Goal: Task Accomplishment & Management: Manage account settings

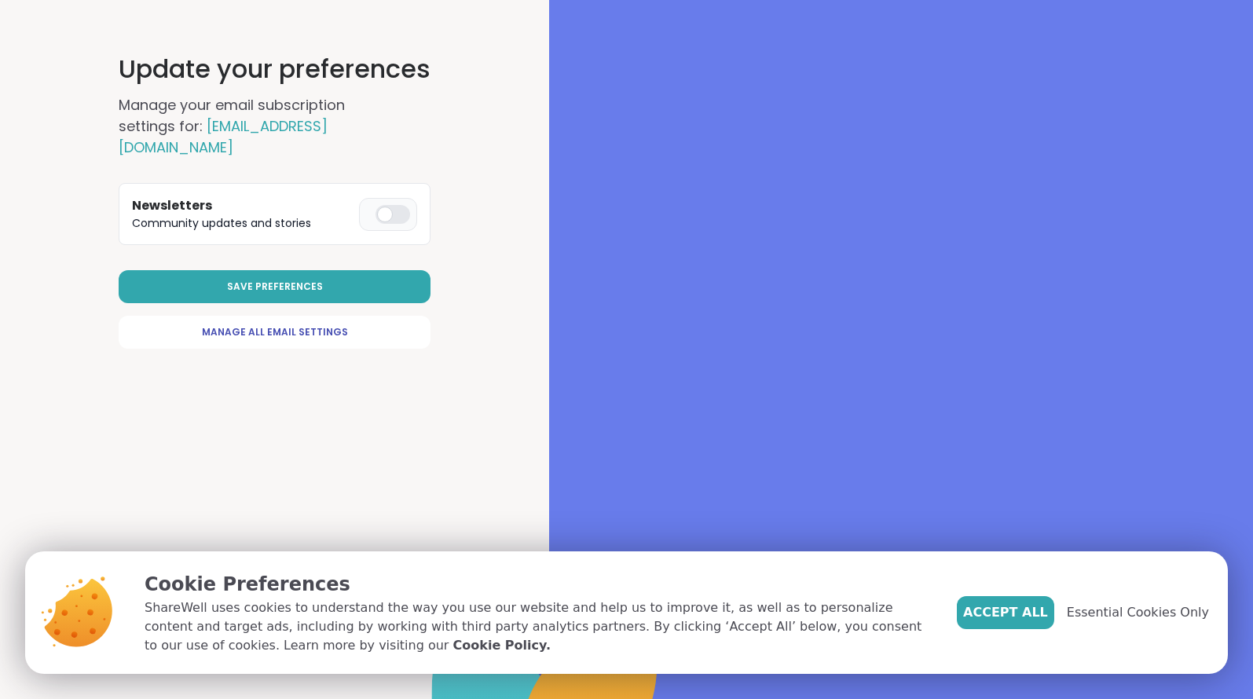
click at [387, 205] on div at bounding box center [393, 214] width 35 height 19
click at [337, 270] on button "Save Preferences" at bounding box center [275, 286] width 312 height 33
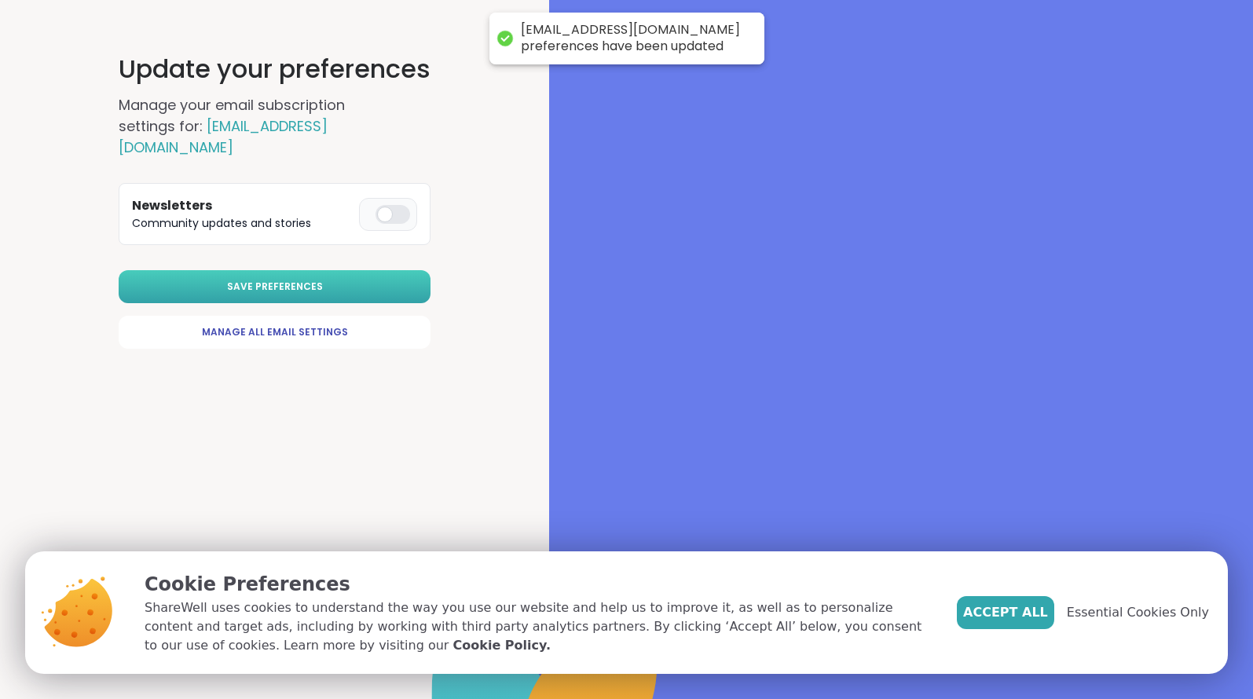
click at [306, 280] on span "Save Preferences" at bounding box center [275, 287] width 96 height 14
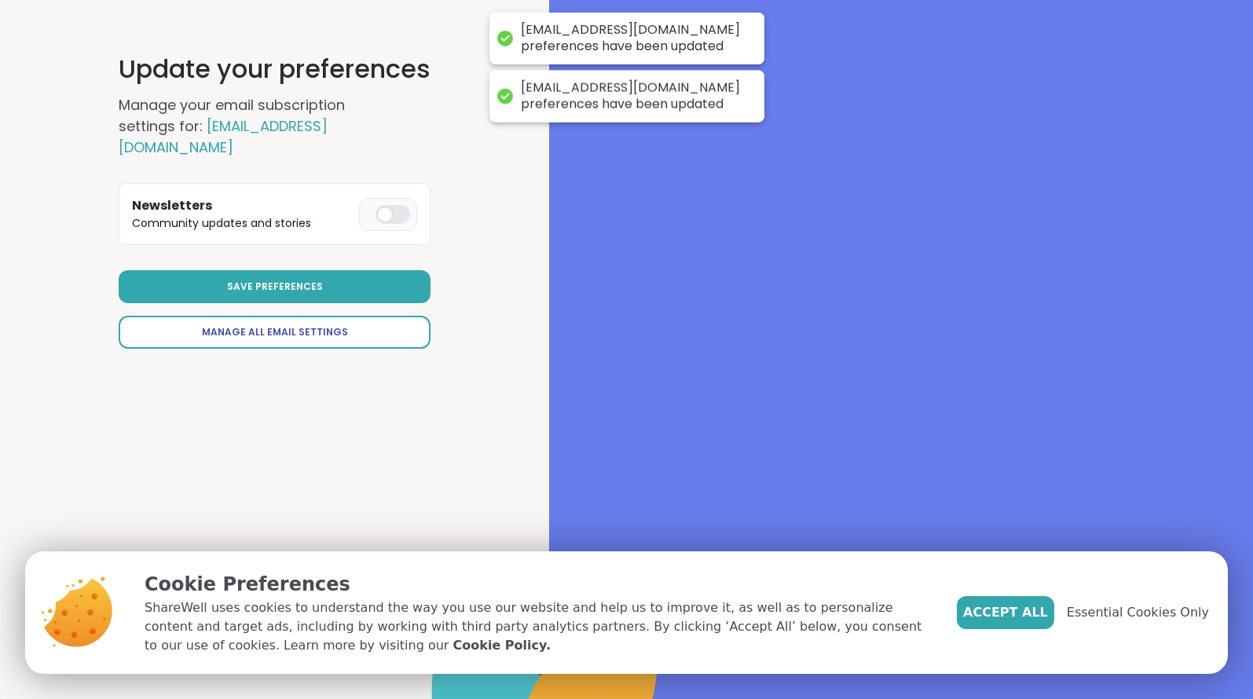
click at [306, 325] on span "Manage All Email Settings" at bounding box center [275, 332] width 146 height 14
